Goal: Task Accomplishment & Management: Manage account settings

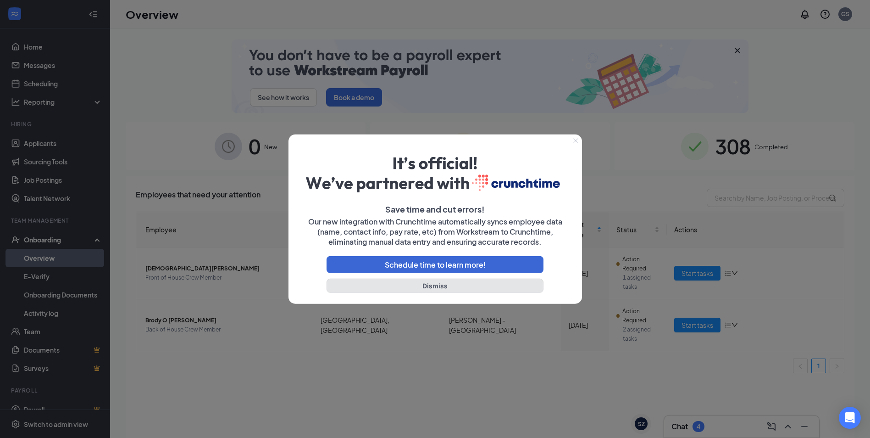
click at [422, 287] on button "Dismiss" at bounding box center [435, 285] width 217 height 14
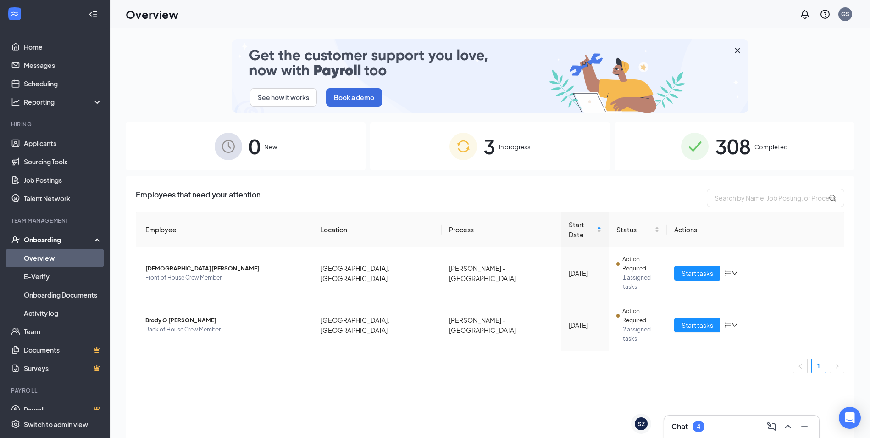
click at [435, 147] on div "3 In progress" at bounding box center [490, 146] width 240 height 48
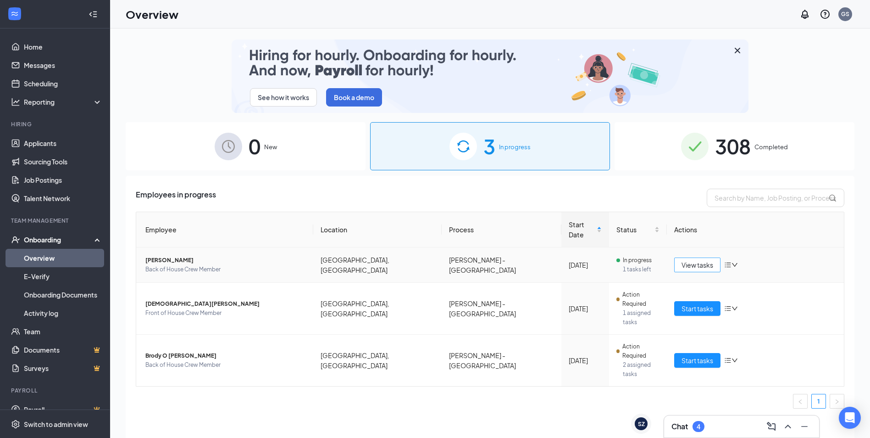
click at [694, 260] on span "View tasks" at bounding box center [698, 265] width 32 height 10
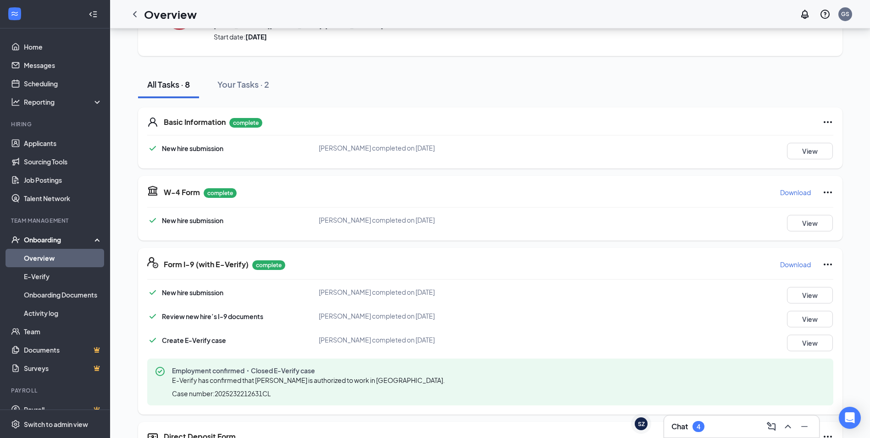
scroll to position [216, 0]
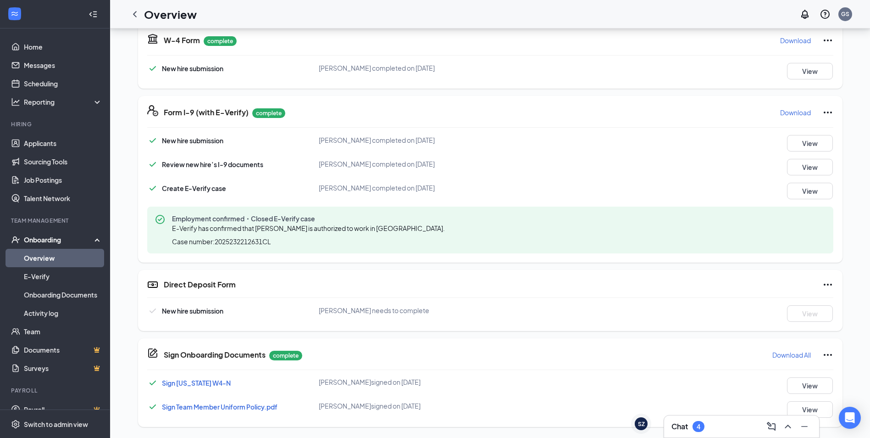
click at [839, 285] on div "Direct Deposit Form New hire submission [PERSON_NAME] needs to complete View" at bounding box center [490, 300] width 705 height 61
click at [833, 284] on icon "Ellipses" at bounding box center [827, 284] width 11 height 11
click at [806, 299] on span "Mark as complete" at bounding box center [794, 303] width 54 height 9
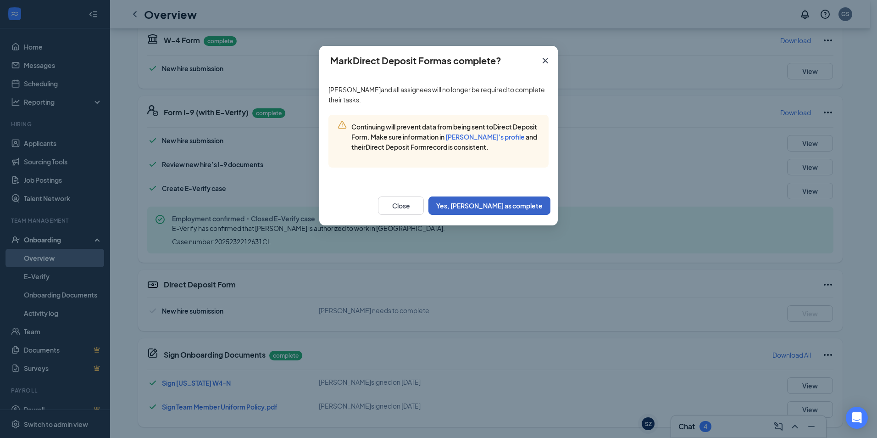
click at [523, 215] on button "Yes, [PERSON_NAME] as complete" at bounding box center [489, 205] width 122 height 18
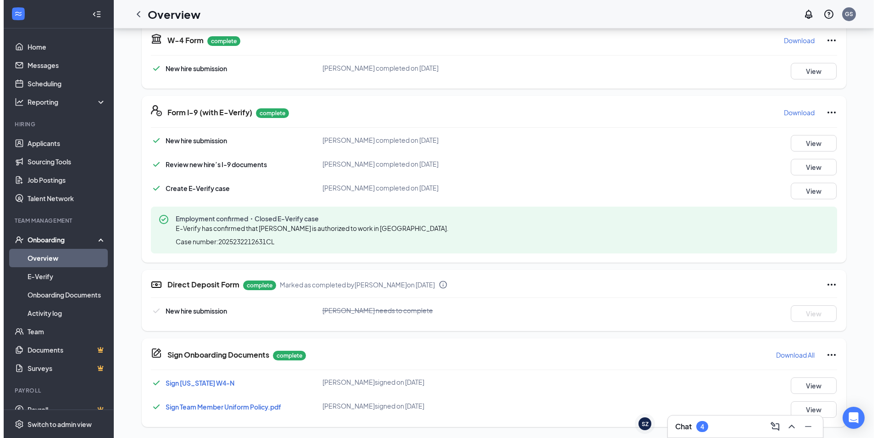
scroll to position [0, 0]
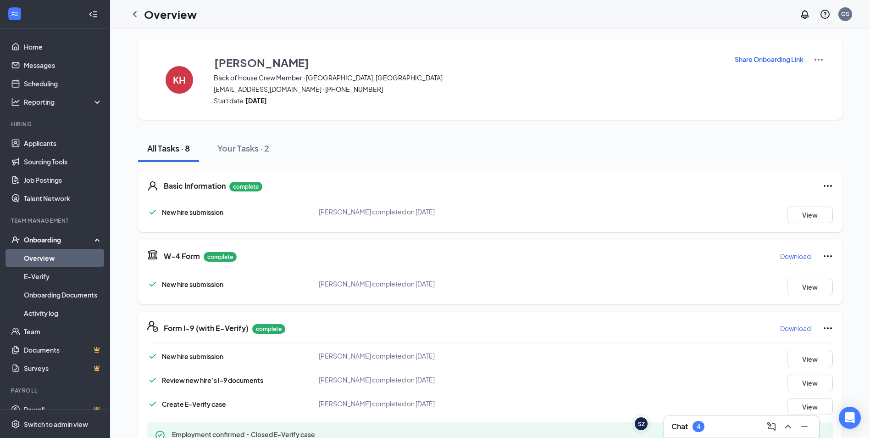
click at [134, 14] on icon "ChevronLeft" at bounding box center [135, 14] width 4 height 6
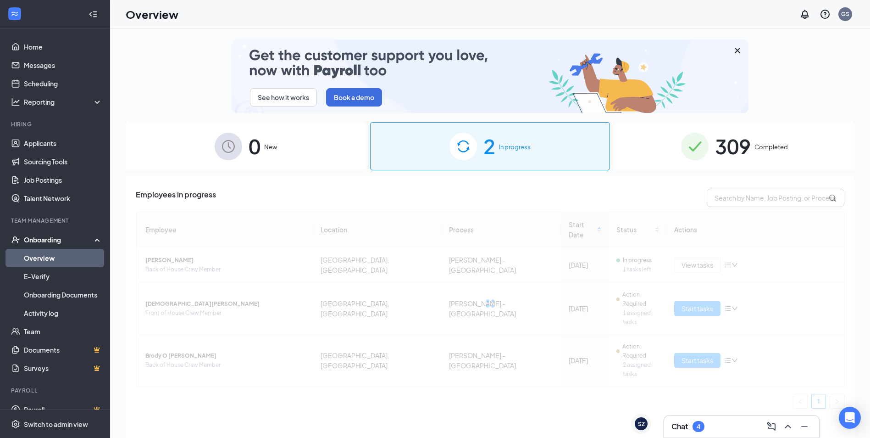
click at [288, 135] on div "0 New" at bounding box center [246, 146] width 240 height 48
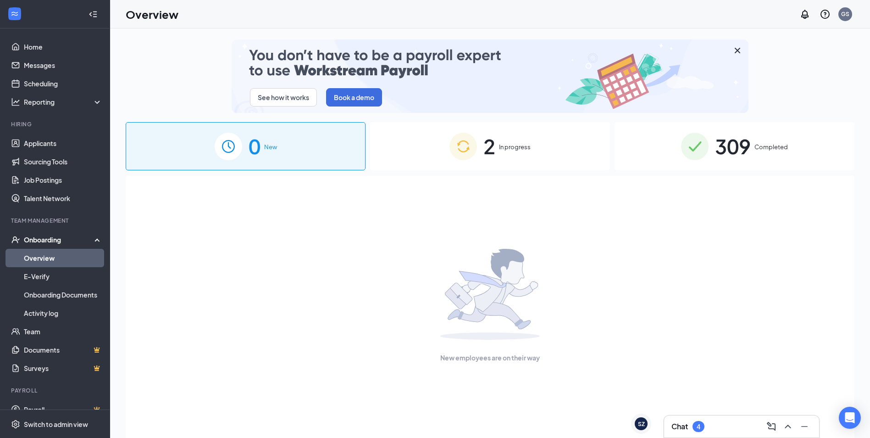
click at [401, 133] on div "2 In progress" at bounding box center [490, 146] width 240 height 48
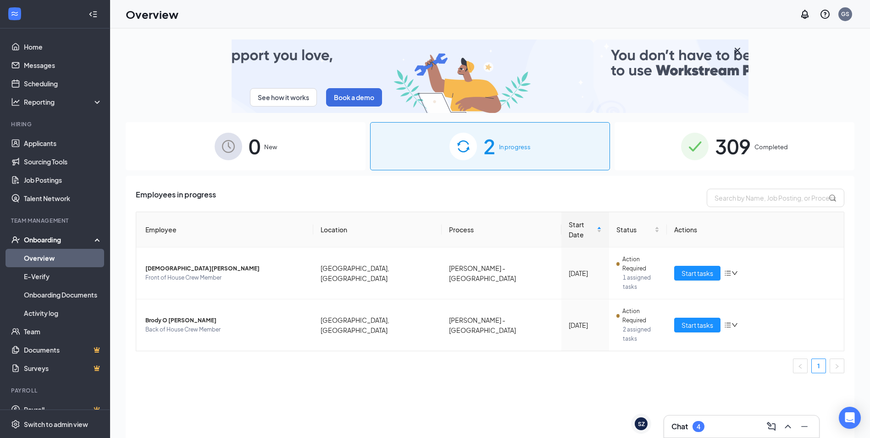
click at [699, 156] on img at bounding box center [695, 147] width 28 height 28
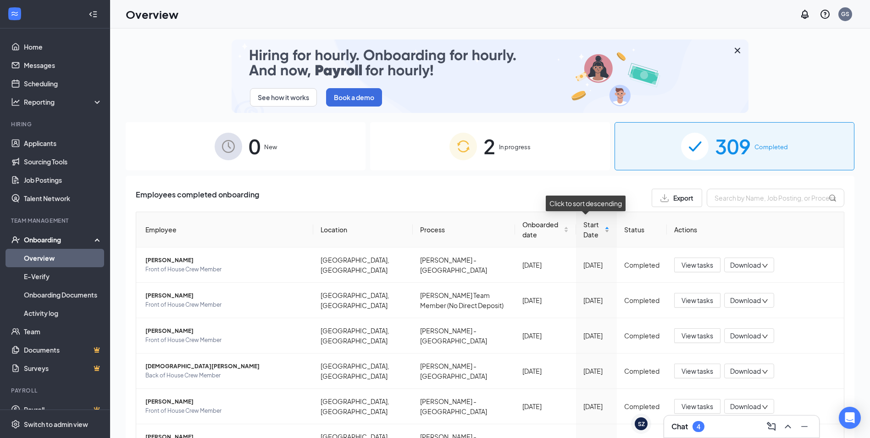
click at [585, 229] on span "Start Date" at bounding box center [592, 229] width 19 height 20
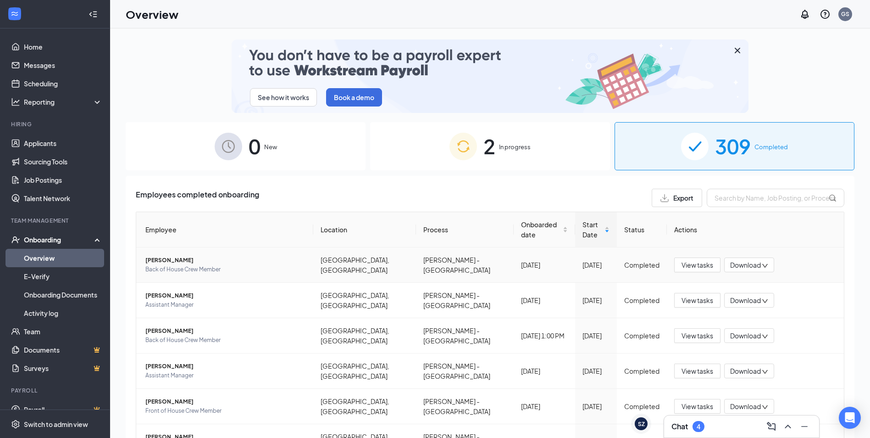
click at [186, 247] on td "[PERSON_NAME] Back of House Crew Member" at bounding box center [224, 264] width 177 height 35
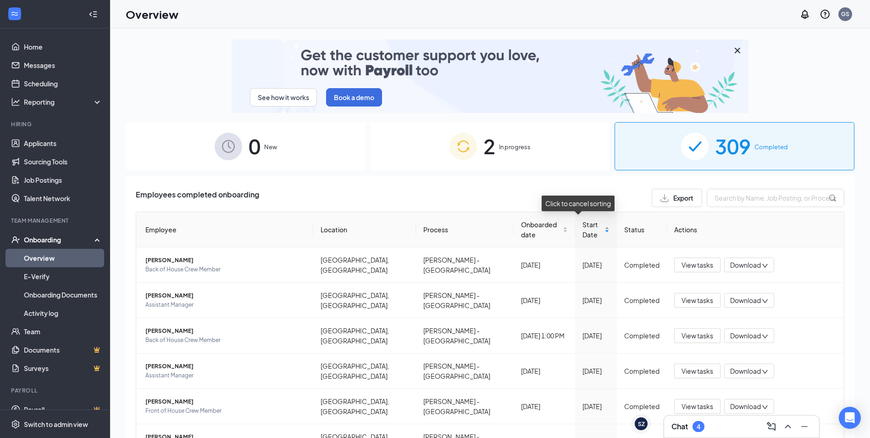
click at [583, 225] on span "Start Date" at bounding box center [593, 229] width 20 height 20
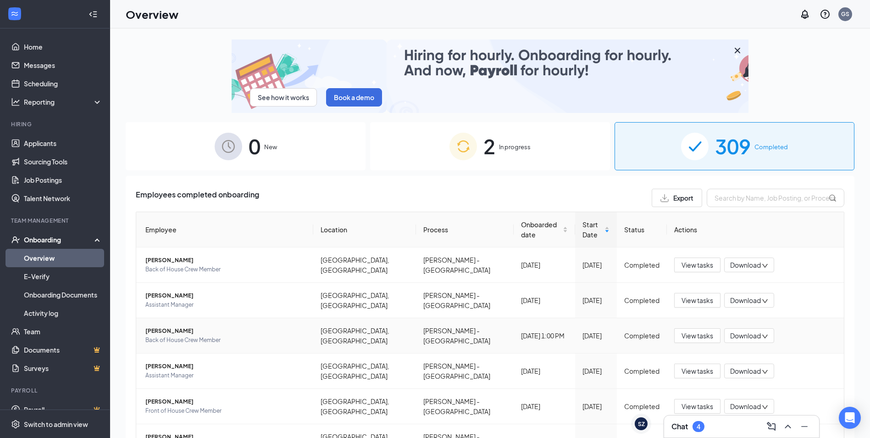
click at [178, 318] on td "[PERSON_NAME] Back of House Crew Member" at bounding box center [224, 335] width 177 height 35
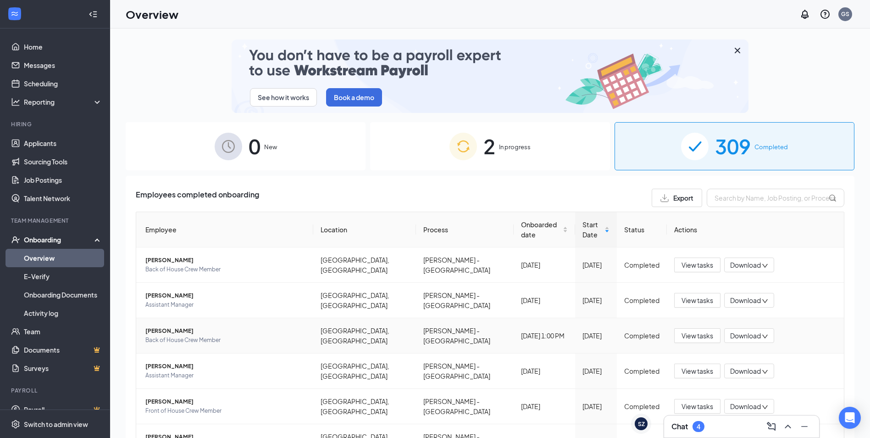
click at [172, 326] on span "[PERSON_NAME]" at bounding box center [225, 330] width 161 height 9
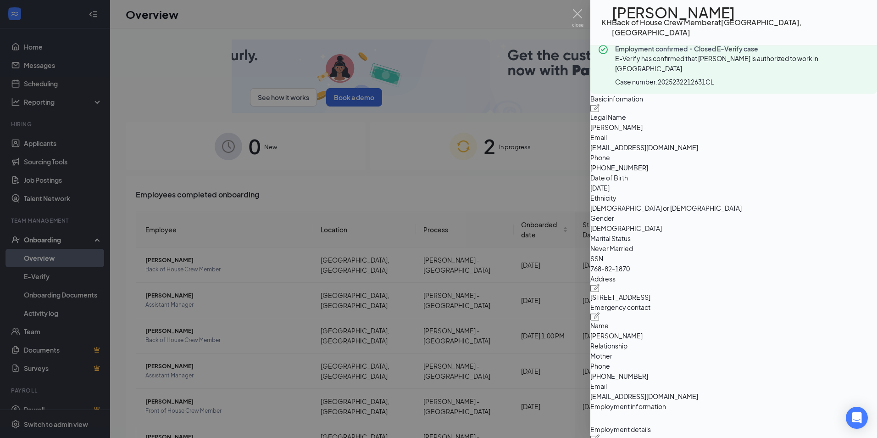
scroll to position [46, 0]
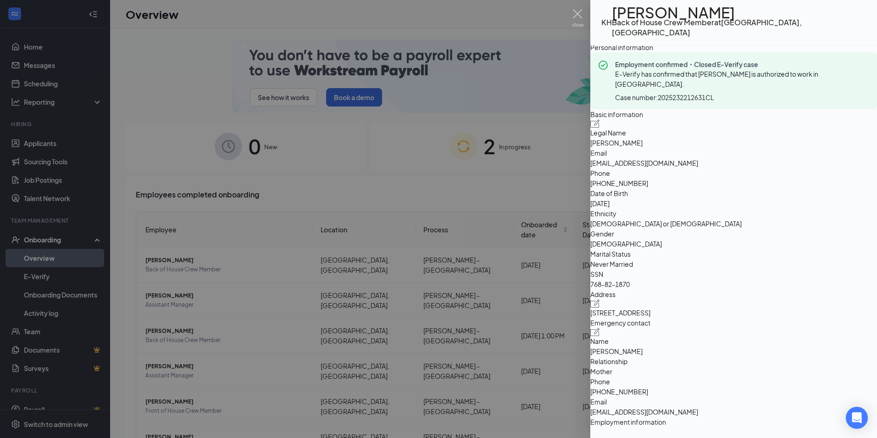
click at [660, 317] on span "[STREET_ADDRESS]" at bounding box center [733, 312] width 287 height 10
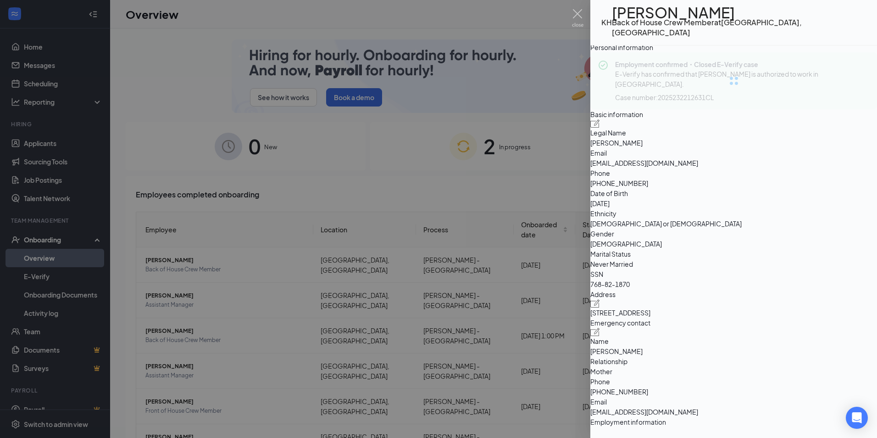
click at [660, 317] on span "[STREET_ADDRESS]" at bounding box center [733, 312] width 287 height 10
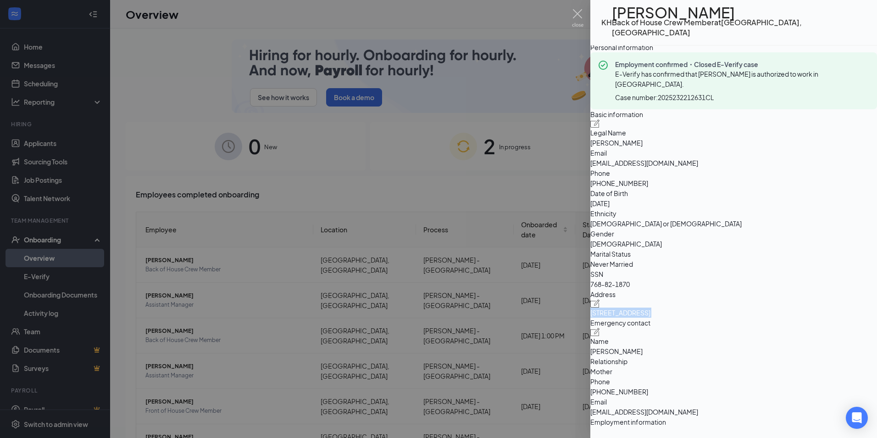
click at [754, 188] on span "[PHONE_NUMBER]" at bounding box center [733, 183] width 287 height 10
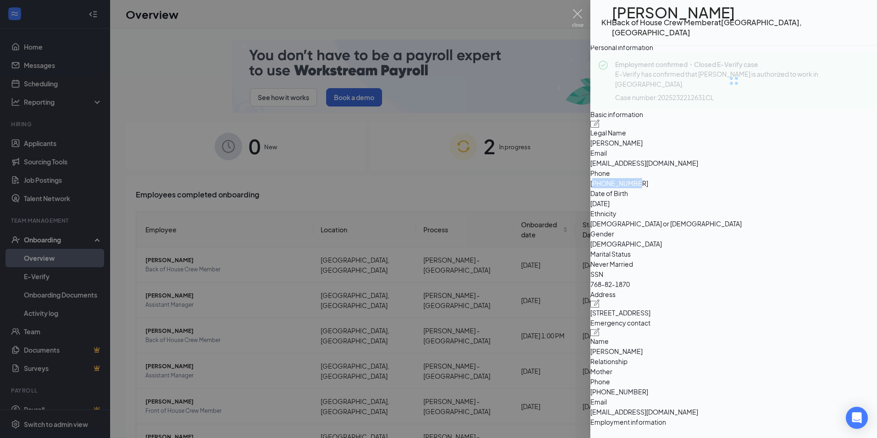
click at [754, 188] on span "[PHONE_NUMBER]" at bounding box center [733, 183] width 287 height 10
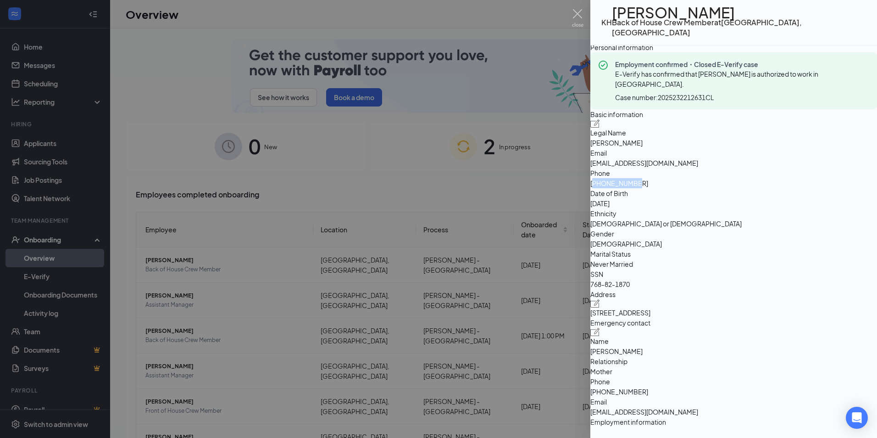
drag, startPoint x: 754, startPoint y: 203, endPoint x: 763, endPoint y: 209, distance: 10.7
copy span "17869688004"
click at [740, 168] on span "[EMAIL_ADDRESS][DOMAIN_NAME]" at bounding box center [733, 163] width 287 height 10
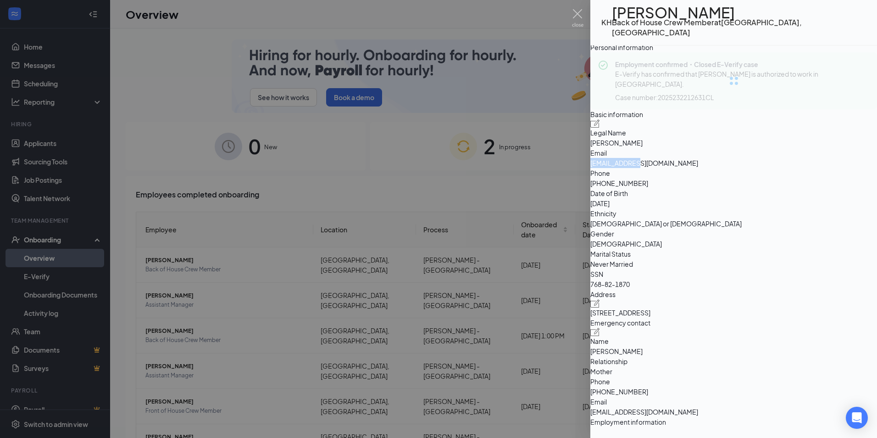
click at [740, 168] on span "[EMAIL_ADDRESS][DOMAIN_NAME]" at bounding box center [733, 163] width 287 height 10
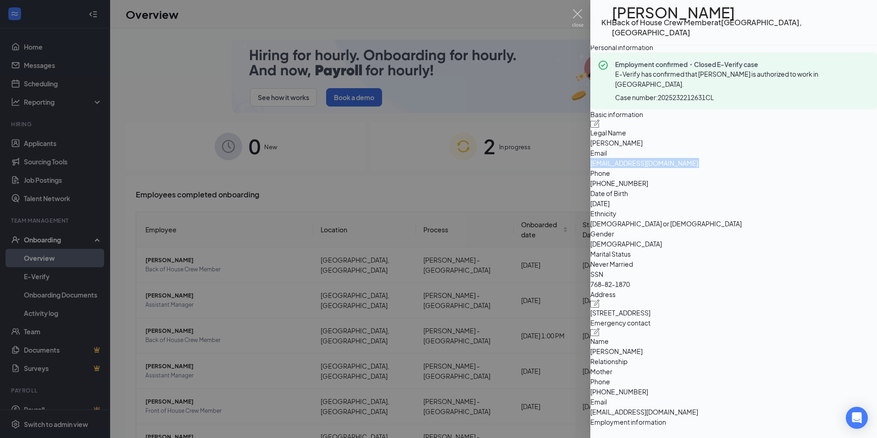
copy span "[EMAIL_ADDRESS][DOMAIN_NAME]"
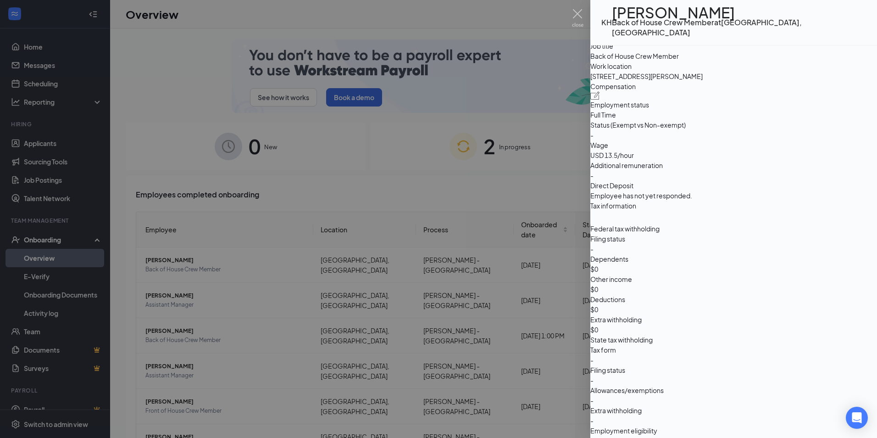
scroll to position [550, 0]
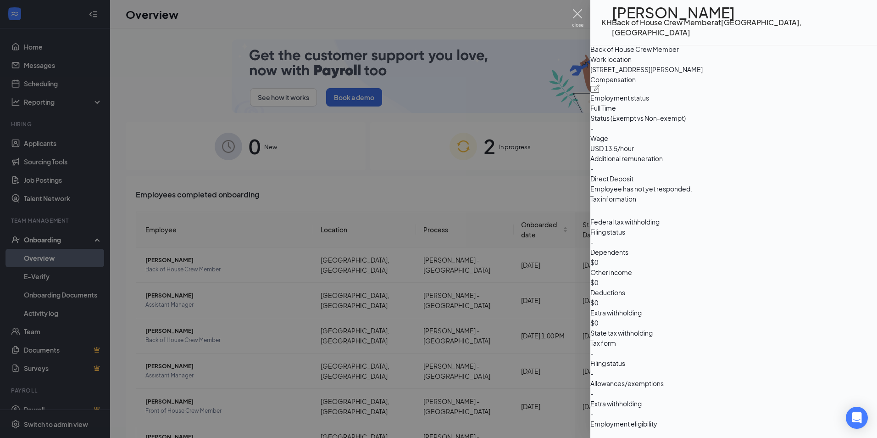
drag, startPoint x: 580, startPoint y: 18, endPoint x: 619, endPoint y: 49, distance: 50.3
click at [580, 18] on img at bounding box center [577, 18] width 11 height 18
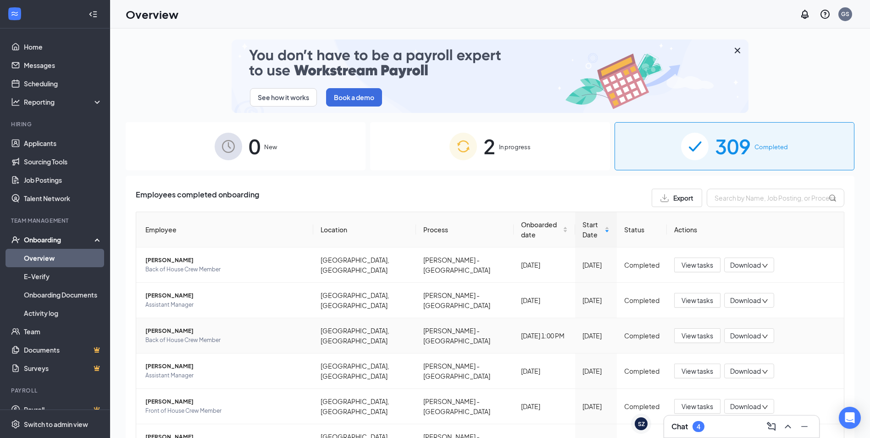
click at [167, 326] on span "[PERSON_NAME]" at bounding box center [225, 330] width 161 height 9
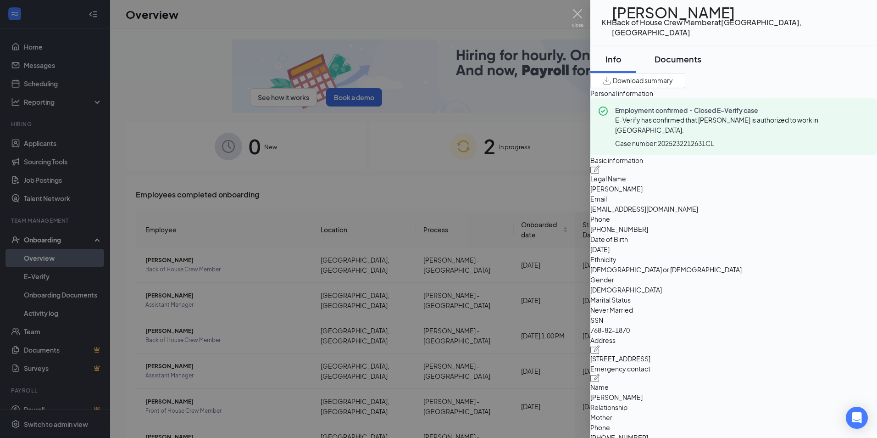
click at [687, 56] on div "Documents" at bounding box center [678, 58] width 47 height 11
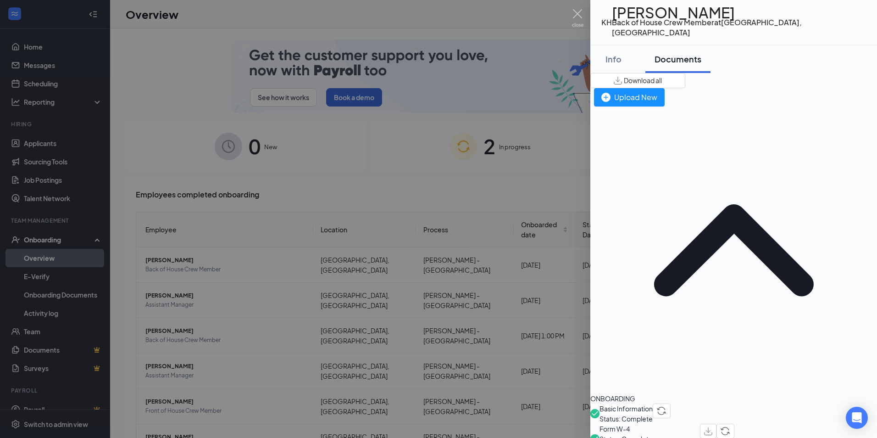
click at [648, 423] on span "Form W-4" at bounding box center [650, 428] width 100 height 10
